Goal: Task Accomplishment & Management: Manage account settings

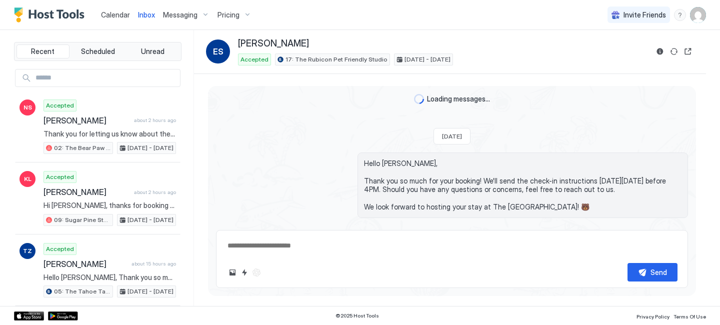
scroll to position [86, 0]
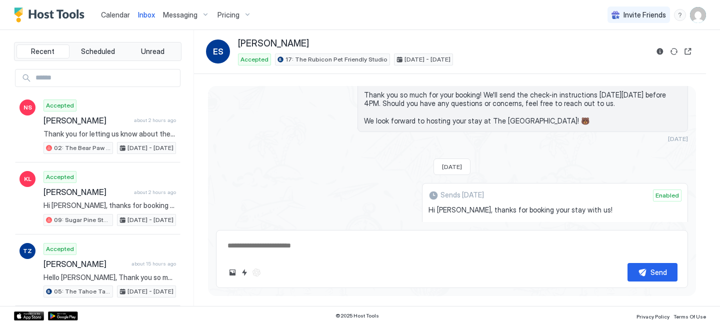
click at [111, 15] on span "Calendar" at bounding box center [115, 14] width 29 height 8
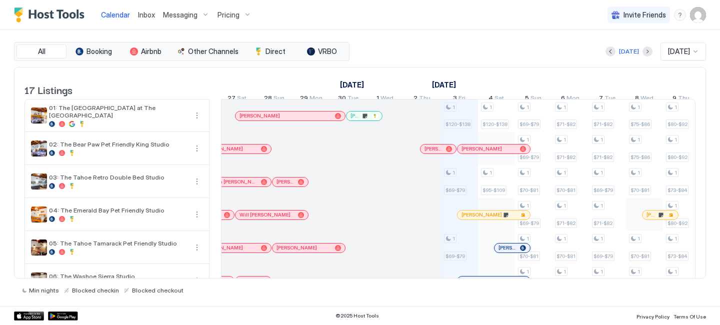
click at [276, 165] on div at bounding box center [274, 148] width 37 height 33
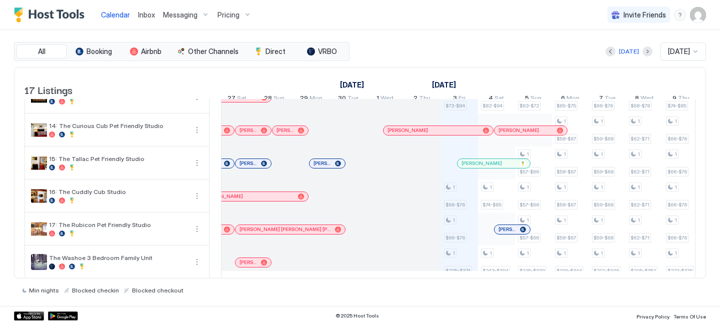
scroll to position [397, 0]
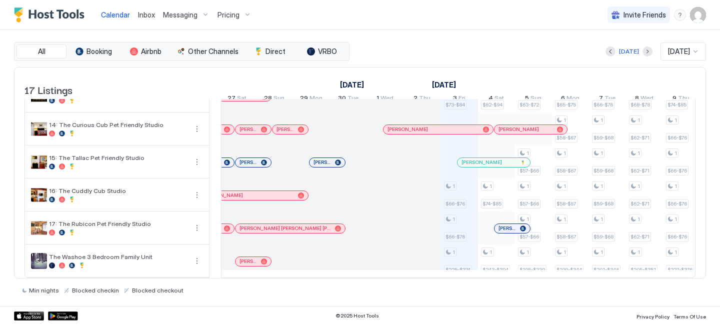
click at [140, 17] on span "Inbox" at bounding box center [146, 14] width 17 height 8
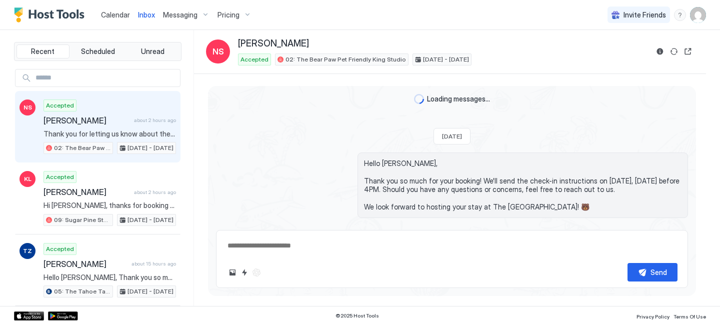
scroll to position [423, 0]
